Goal: Information Seeking & Learning: Learn about a topic

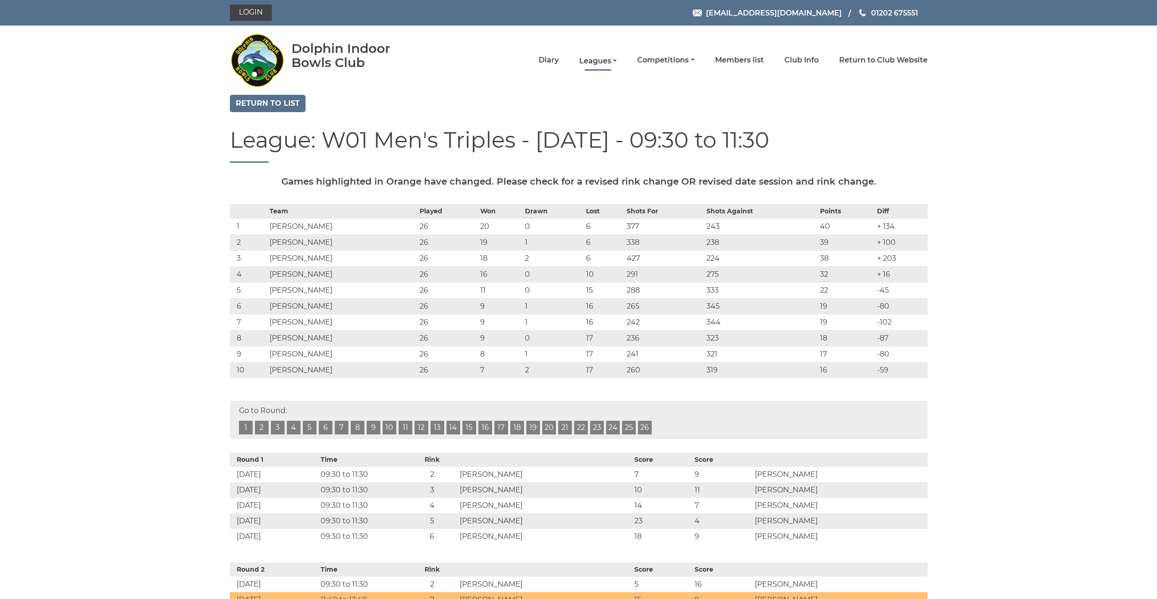
click at [591, 61] on link "Leagues" at bounding box center [597, 61] width 37 height 10
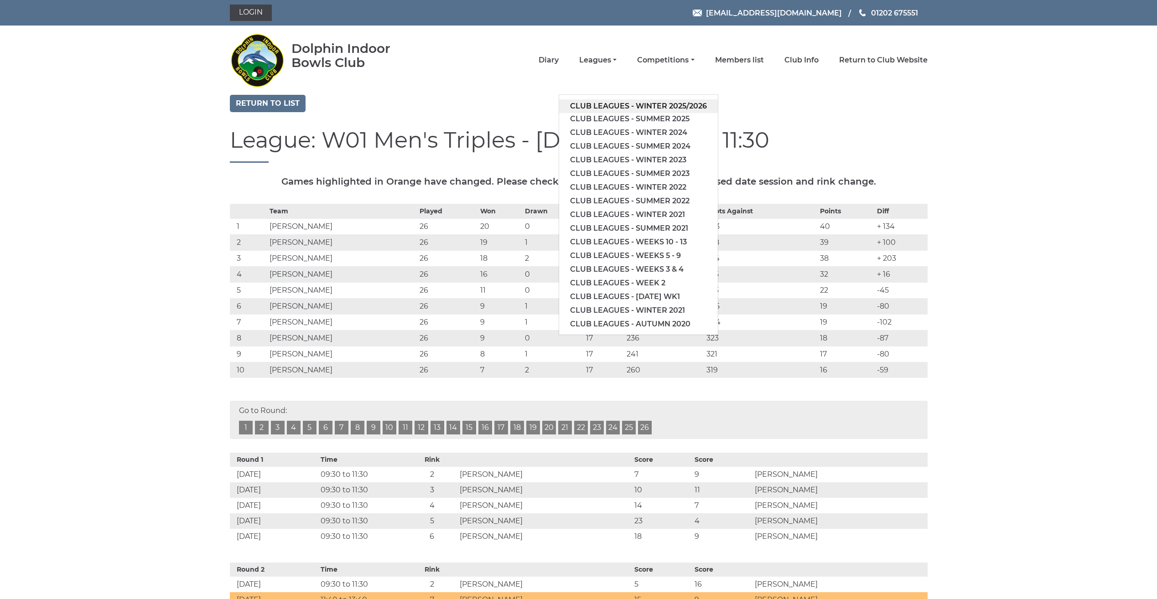
click at [586, 106] on link "Club leagues - Winter 2025/2026" at bounding box center [638, 106] width 159 height 14
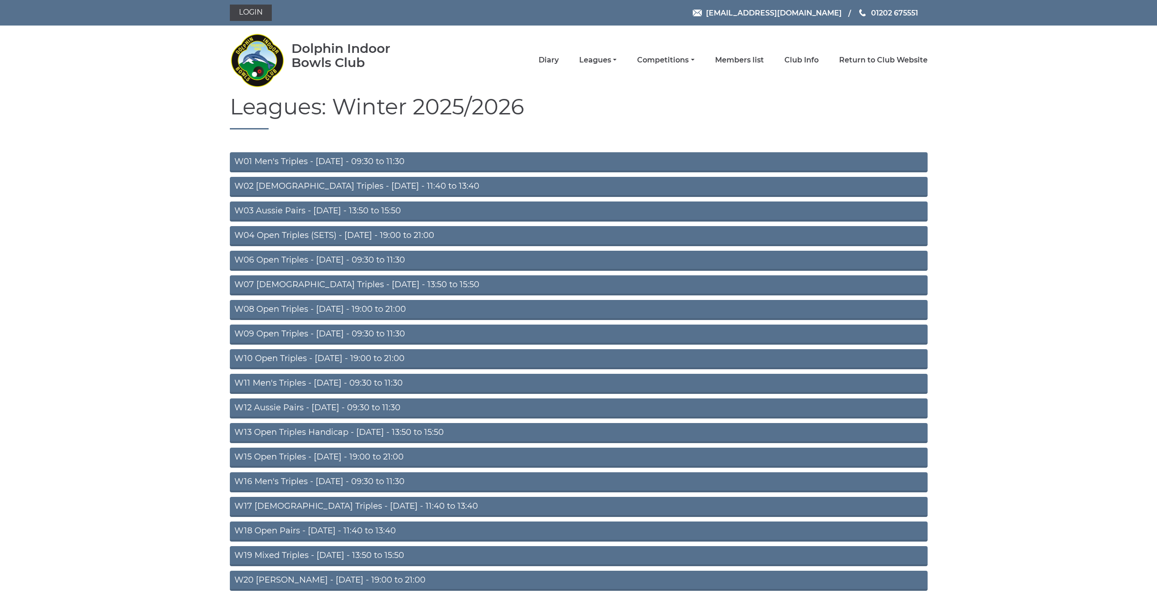
click at [312, 160] on link "W01 Men's Triples - Monday - 09:30 to 11:30" at bounding box center [579, 162] width 698 height 20
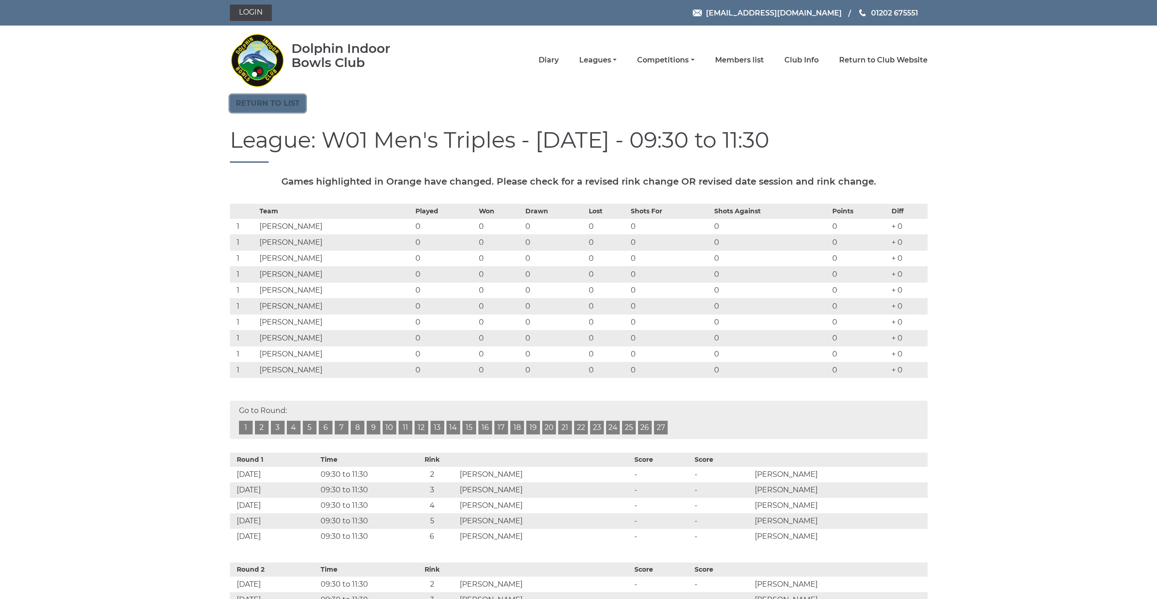
click at [271, 100] on link "Return to list" at bounding box center [268, 103] width 76 height 17
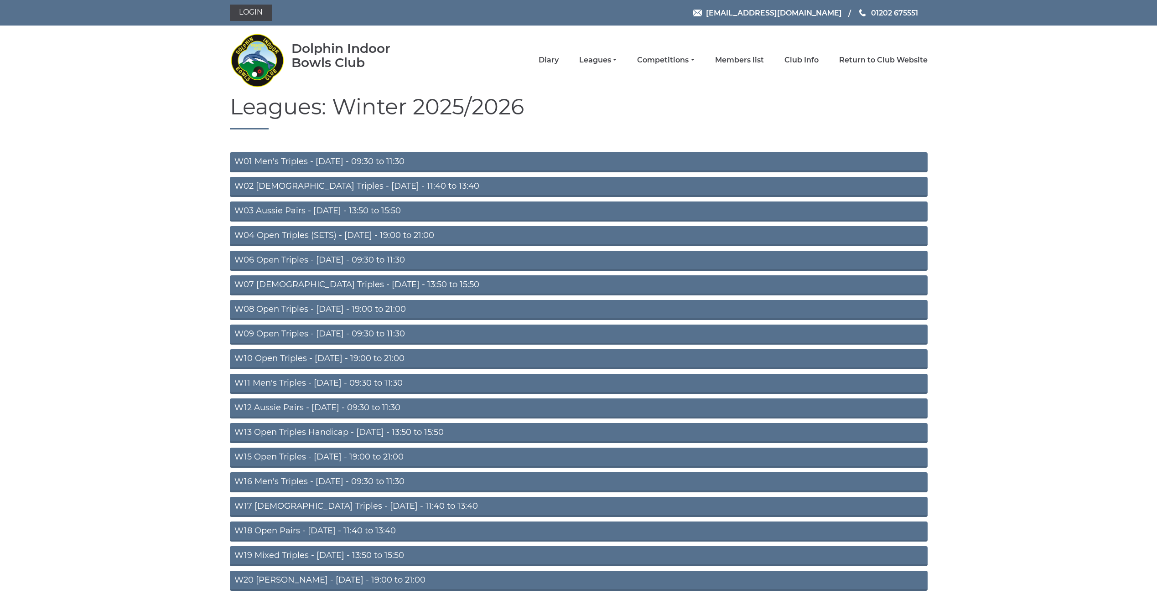
click at [286, 264] on link "W06 Open Triples - [DATE] - 09:30 to 11:30" at bounding box center [579, 261] width 698 height 20
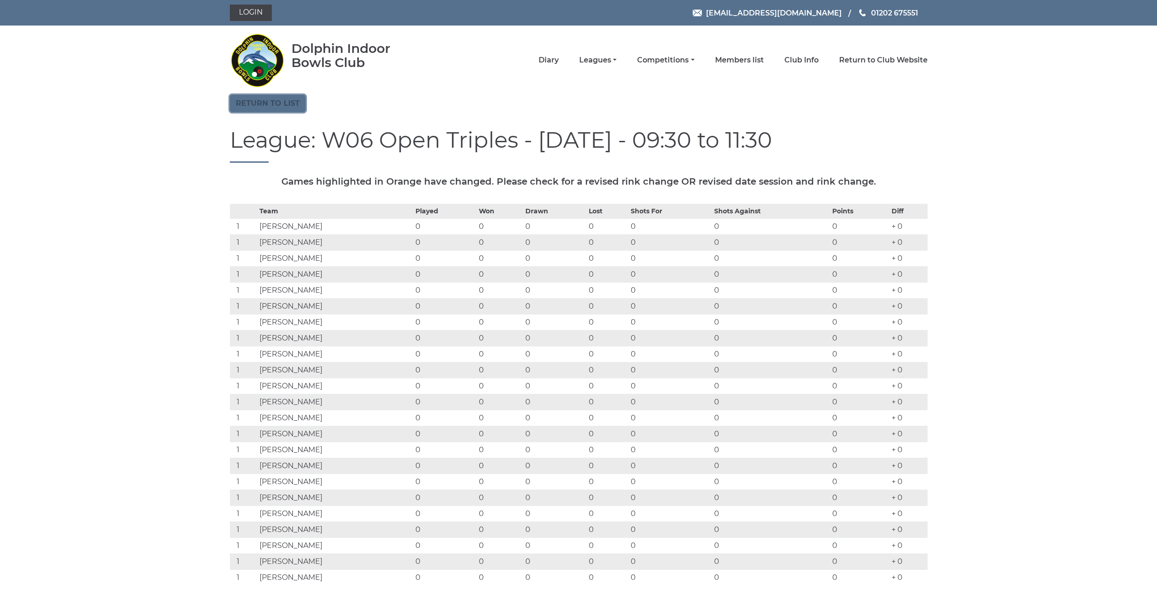
click at [270, 106] on link "Return to list" at bounding box center [268, 103] width 76 height 17
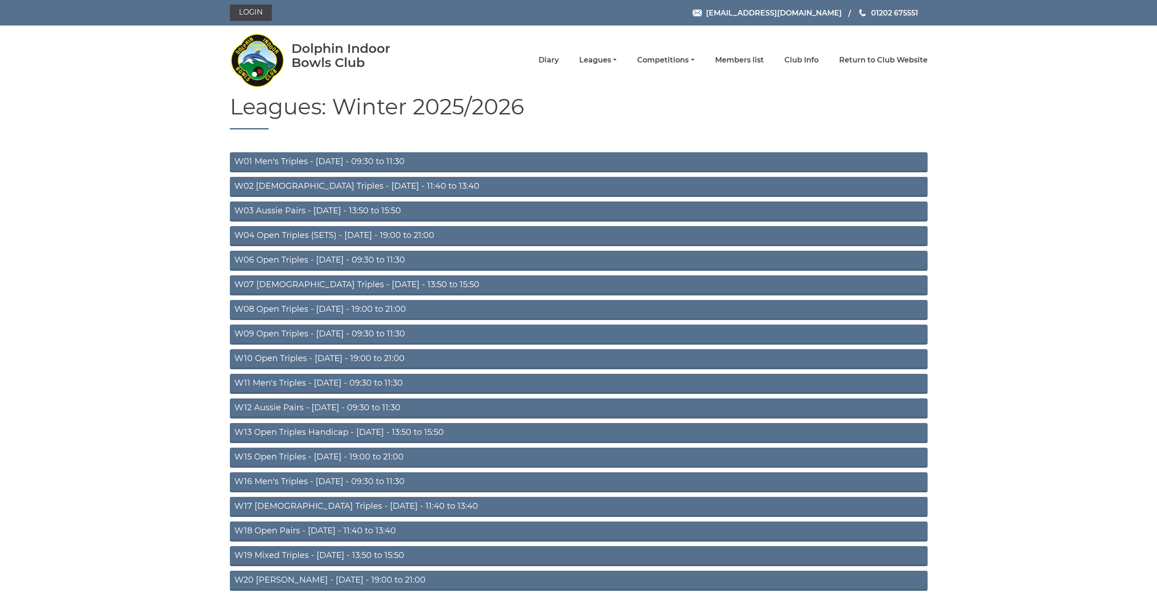
click at [301, 334] on link "W09 Open Triples - [DATE] - 09:30 to 11:30" at bounding box center [579, 335] width 698 height 20
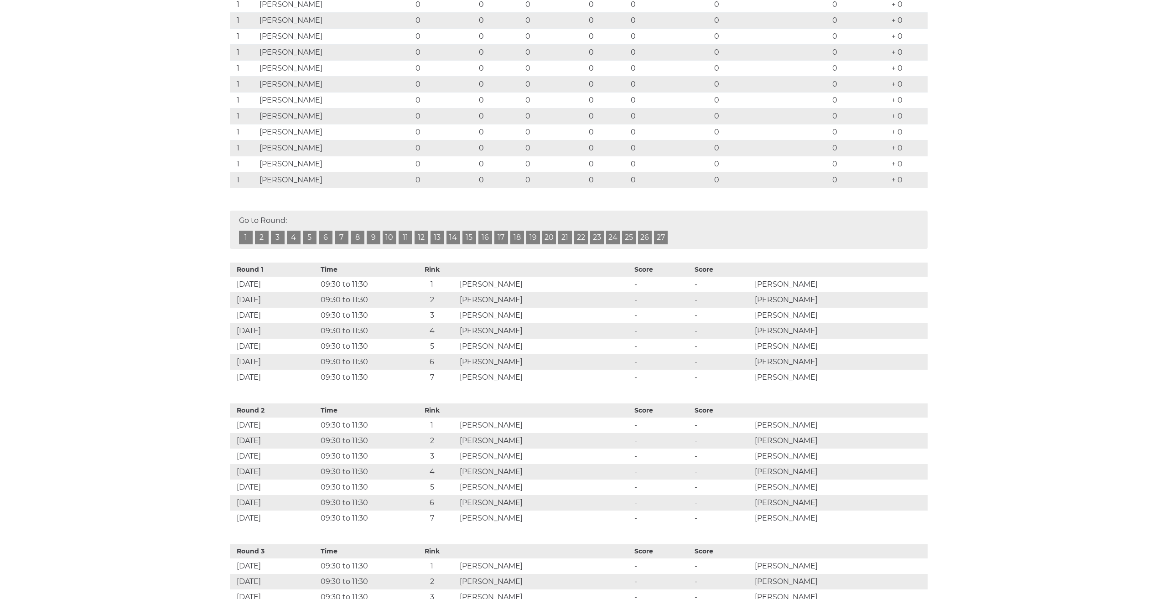
scroll to position [228, 0]
